Goal: Find specific page/section

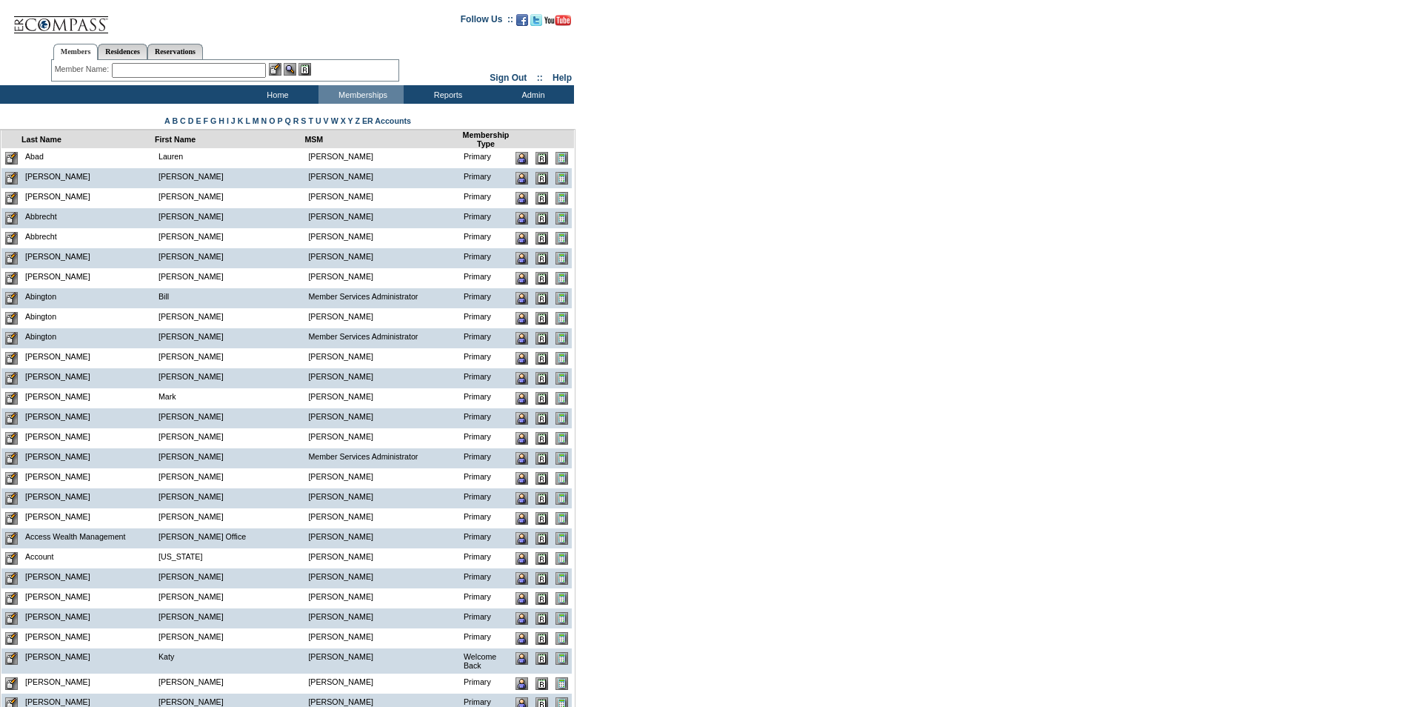
click at [135, 73] on input "text" at bounding box center [189, 70] width 154 height 15
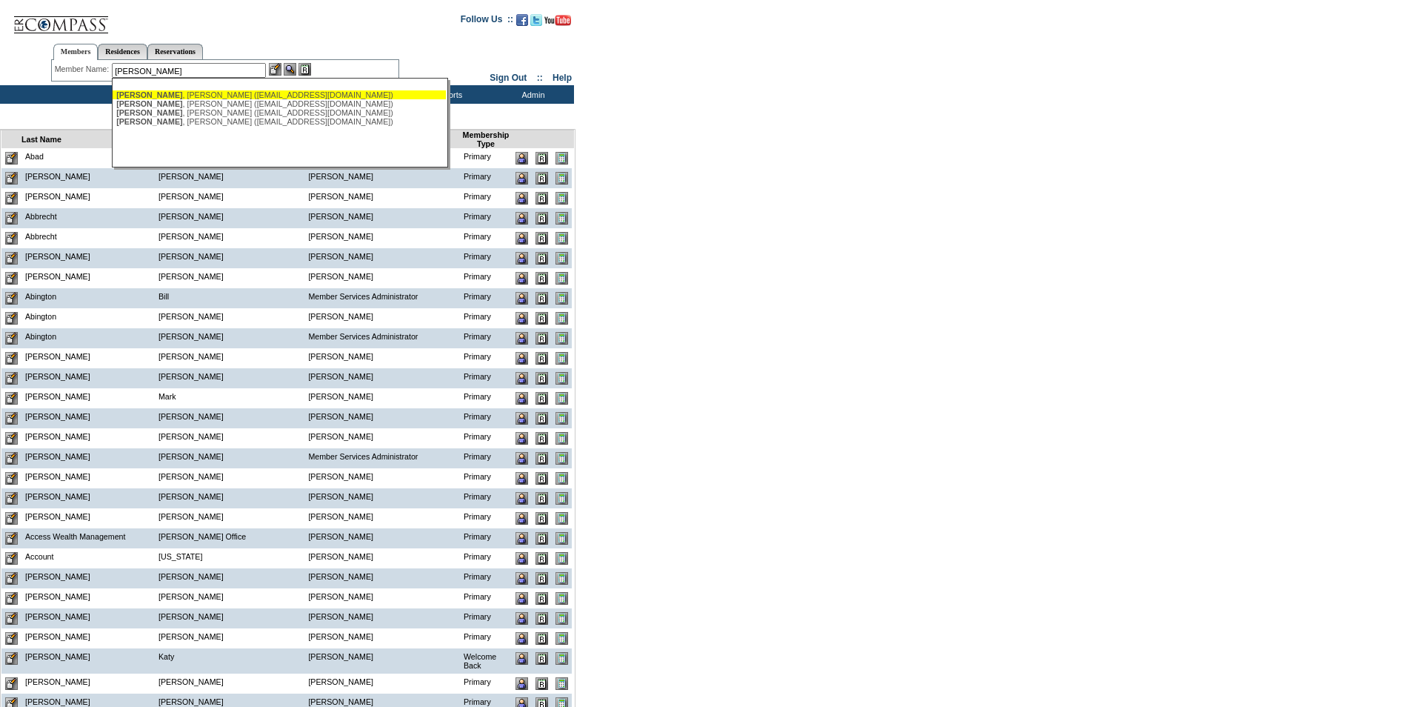
click at [198, 94] on div "[PERSON_NAME] ([EMAIL_ADDRESS][DOMAIN_NAME])" at bounding box center [279, 94] width 326 height 9
type input "[PERSON_NAME] ([EMAIL_ADDRESS][DOMAIN_NAME])"
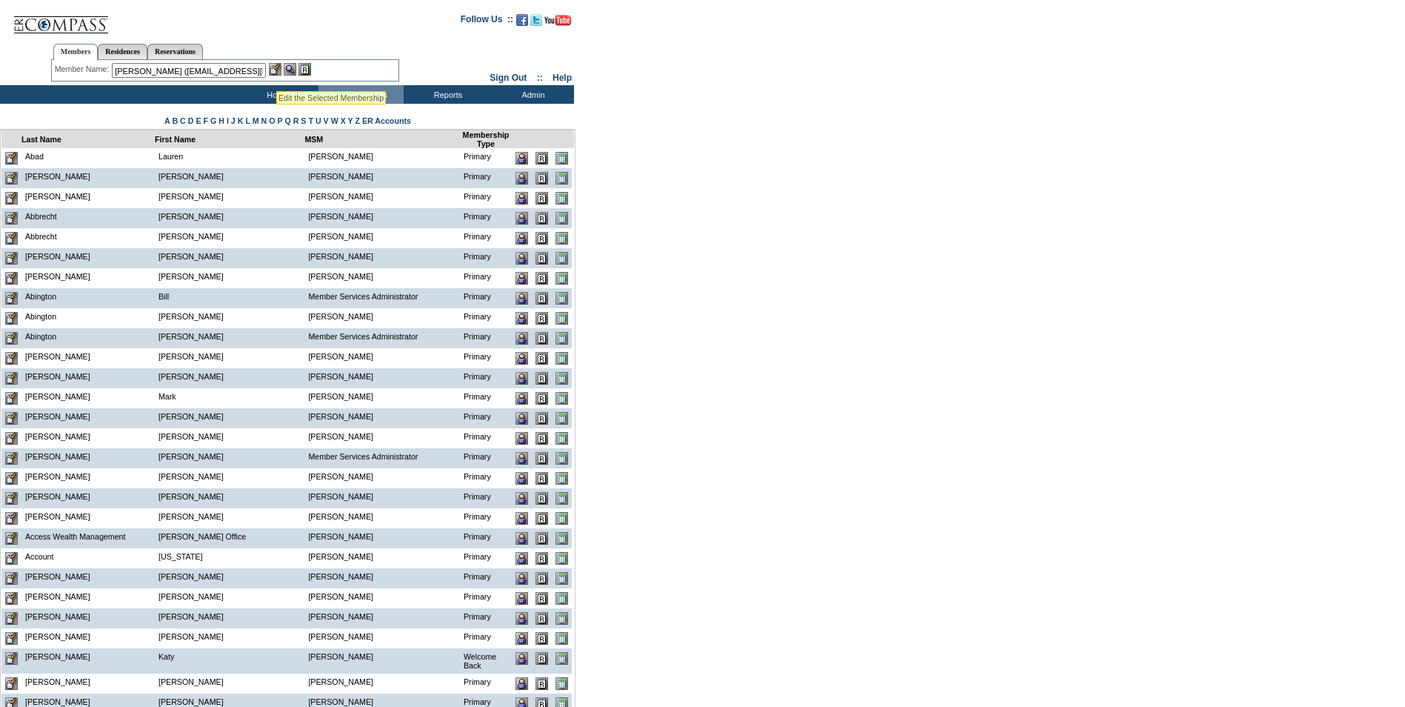
click at [277, 71] on img at bounding box center [275, 69] width 13 height 13
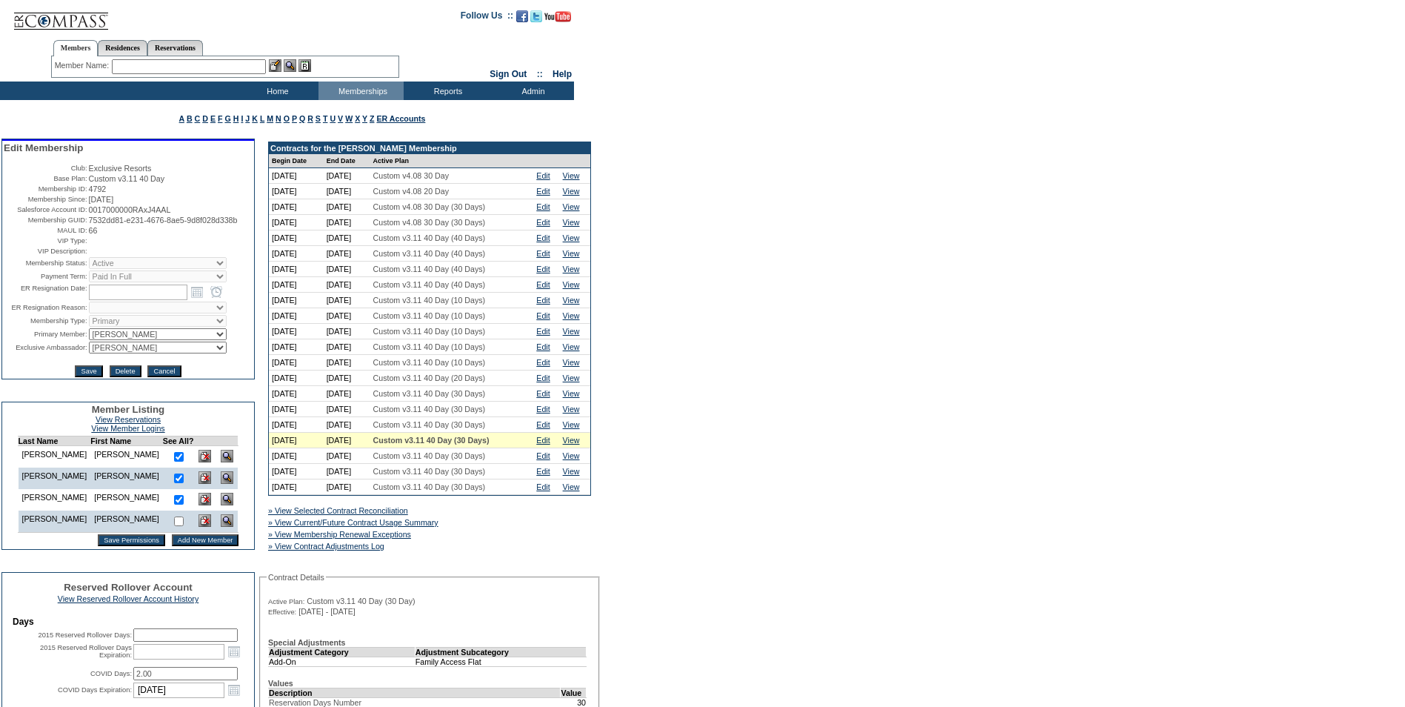
click at [185, 70] on input "text" at bounding box center [189, 66] width 154 height 15
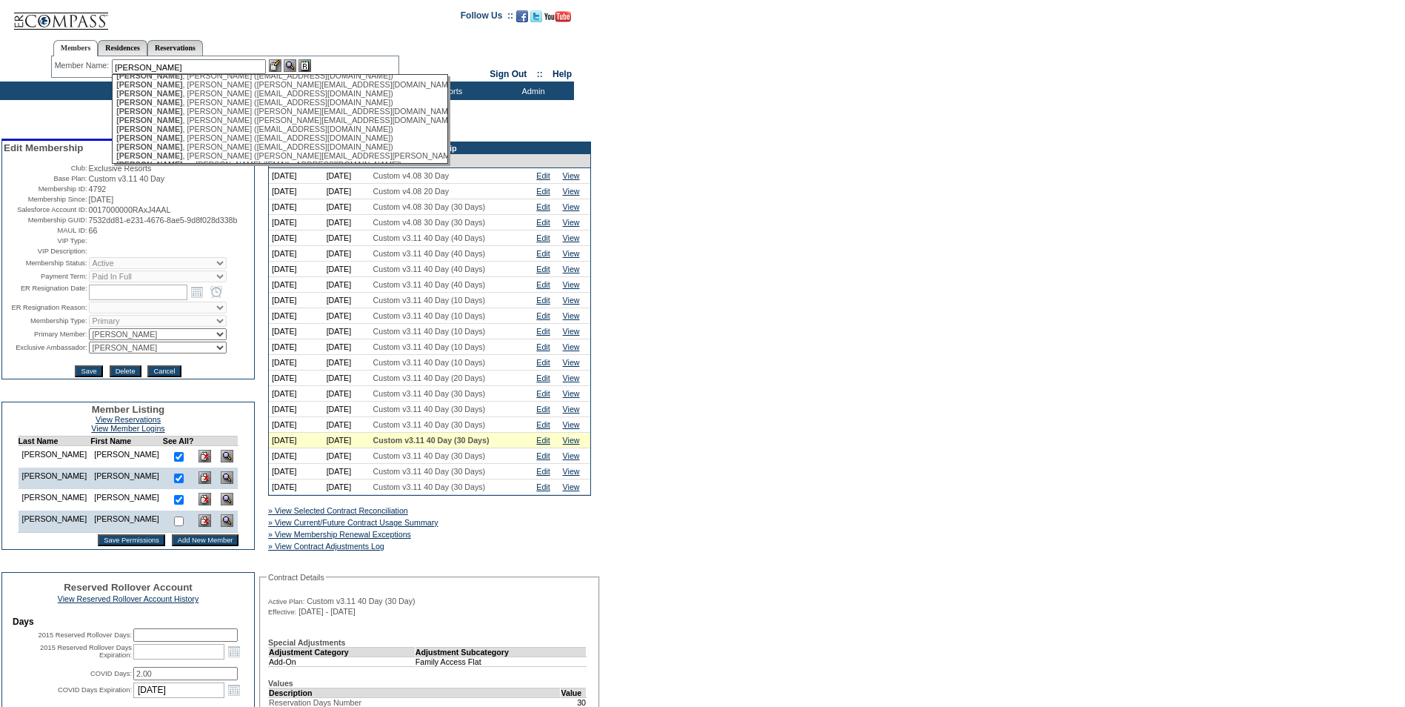
scroll to position [148, 0]
click at [222, 134] on div "Harris , Warren (warren.harris@bracewell.com)" at bounding box center [279, 129] width 326 height 9
type input "Harris, Warren (warren.harris@bracewell.com)"
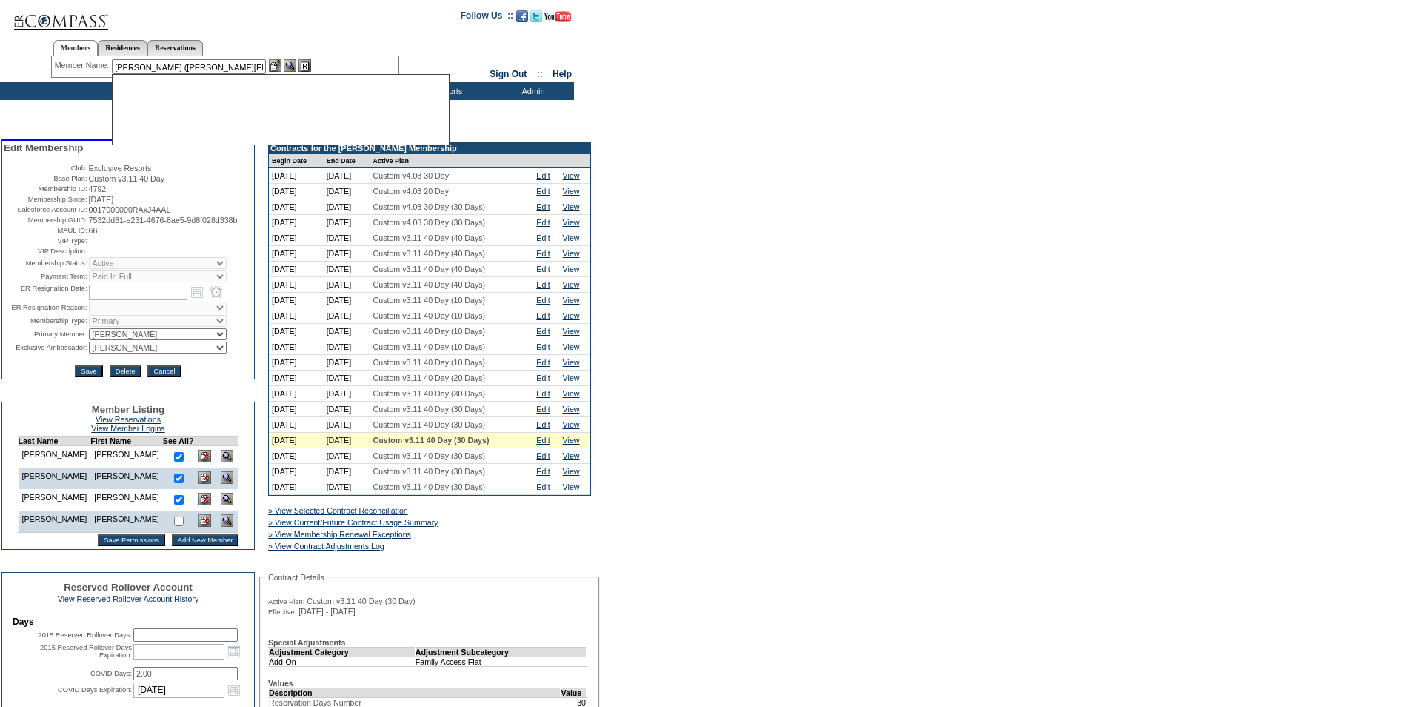
scroll to position [0, 0]
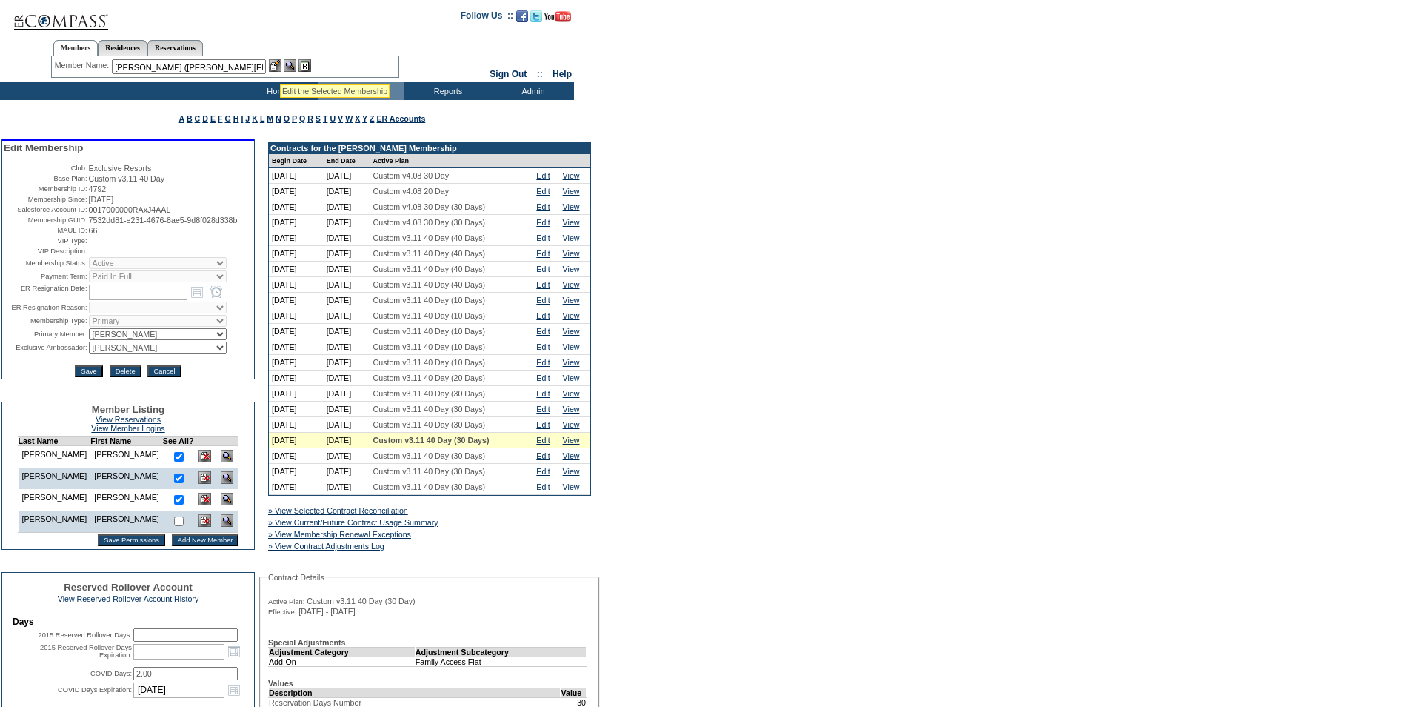
click at [278, 66] on img at bounding box center [275, 65] width 13 height 13
